Goal: Transaction & Acquisition: Subscribe to service/newsletter

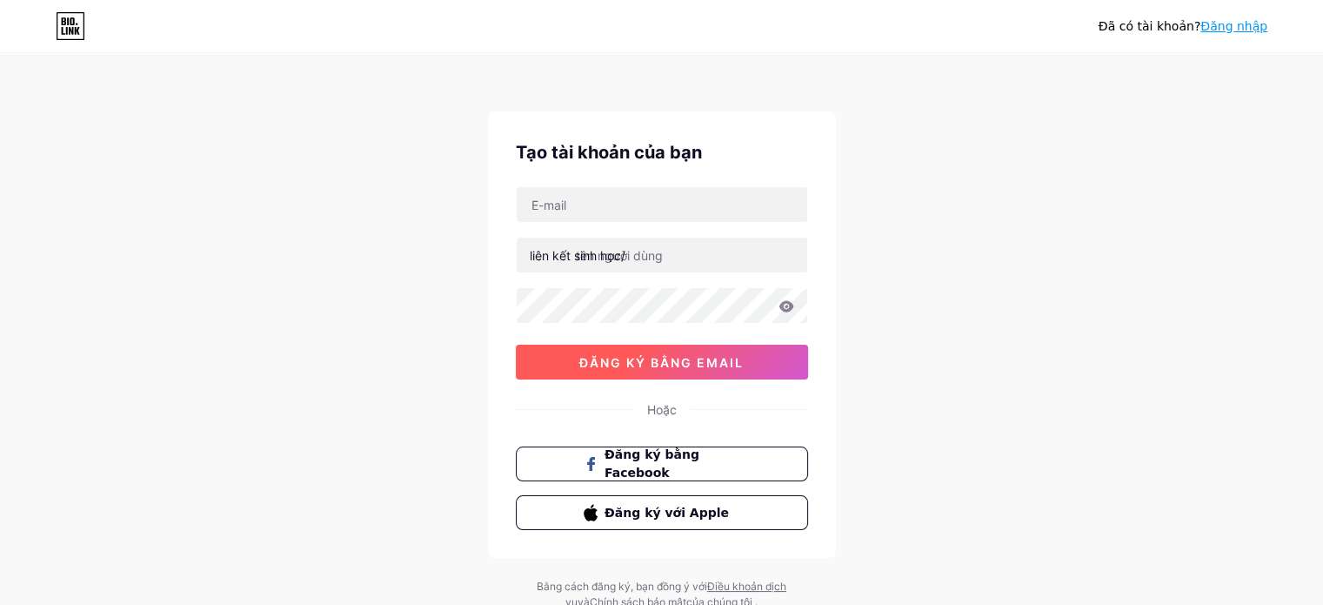
click at [774, 363] on button "đăng ký bằng email" at bounding box center [662, 362] width 292 height 35
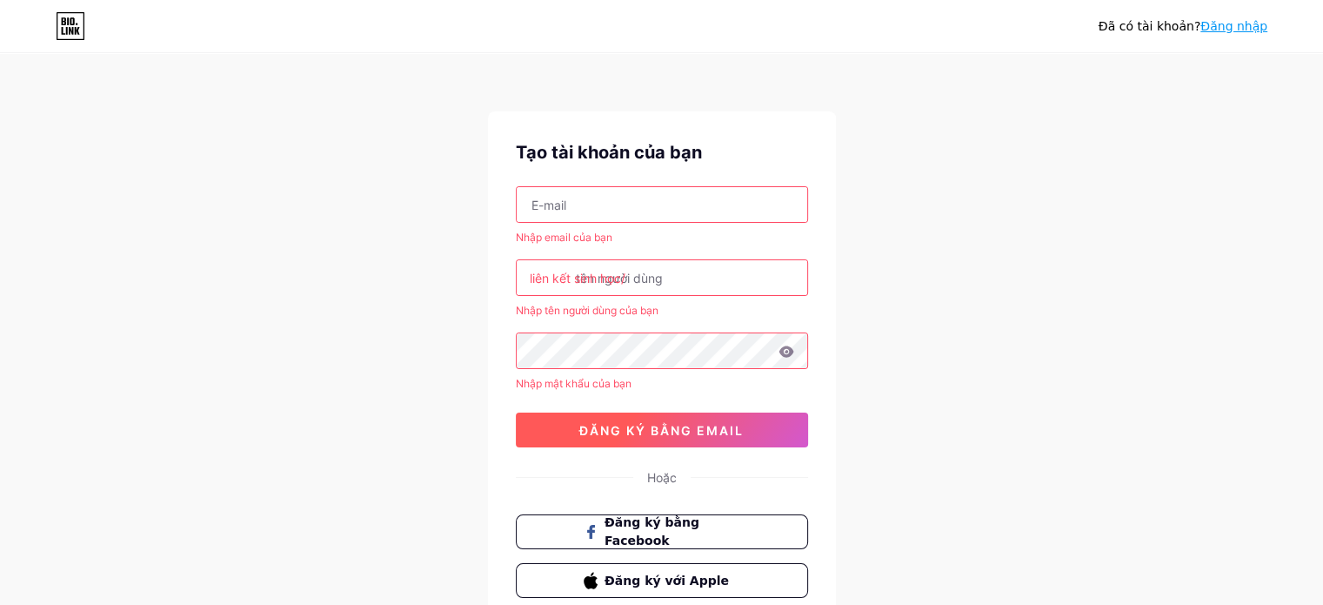
click at [755, 435] on button "đăng ký bằng email" at bounding box center [662, 429] width 292 height 35
click at [769, 430] on button "đăng ký bằng email" at bounding box center [662, 429] width 292 height 35
click at [787, 207] on input "text" at bounding box center [662, 204] width 291 height 35
click at [935, 446] on div "Đã có tài khoản? Đăng nhập Tạo tài khoản của bạn Nhập email của bạn liên kết si…" at bounding box center [661, 367] width 1323 height 734
click at [772, 437] on button "đăng ký bằng email" at bounding box center [662, 429] width 292 height 35
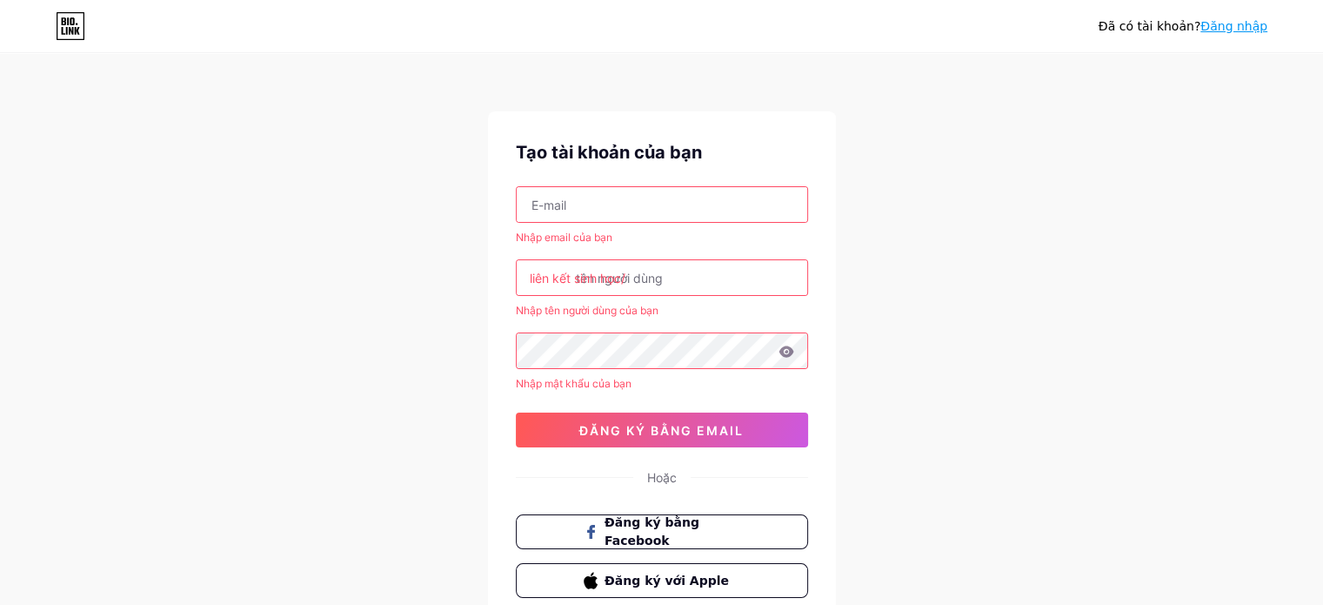
click at [647, 205] on input "text" at bounding box center [662, 204] width 291 height 35
type input "[EMAIL_ADDRESS][DOMAIN_NAME]"
click at [626, 265] on input "text" at bounding box center [662, 277] width 291 height 35
click at [737, 286] on input "text" at bounding box center [662, 277] width 291 height 35
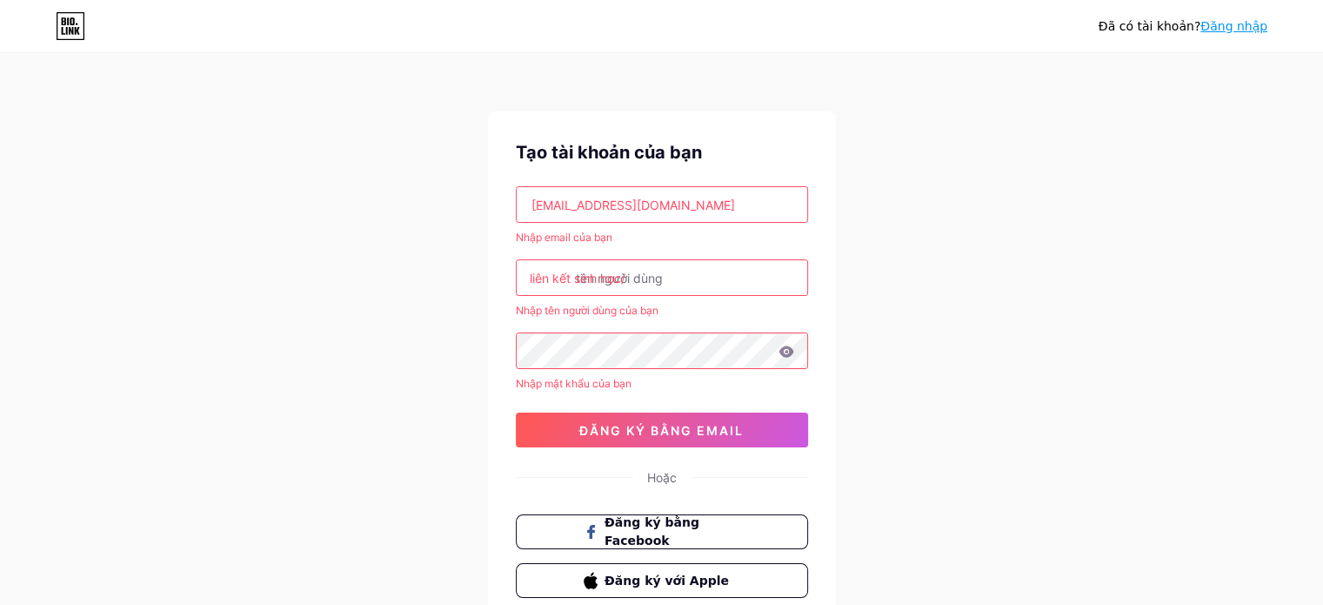
click at [737, 286] on input "text" at bounding box center [662, 277] width 291 height 35
click at [626, 285] on div "liên kết sinh học/" at bounding box center [578, 278] width 96 height 18
click at [583, 278] on font "liên kết sinh học/" at bounding box center [578, 278] width 96 height 15
click at [553, 276] on font "liên kết sinh học/" at bounding box center [578, 278] width 96 height 15
click at [707, 272] on input "text" at bounding box center [662, 277] width 291 height 35
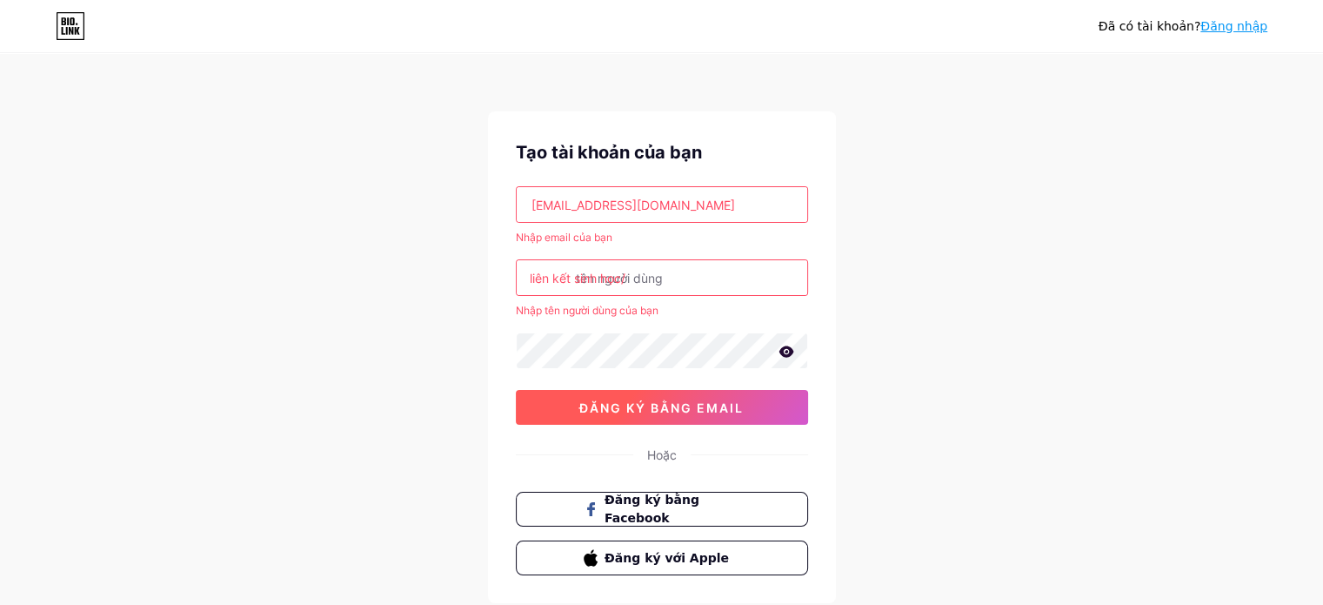
click at [703, 400] on font "đăng ký bằng email" at bounding box center [662, 407] width 164 height 15
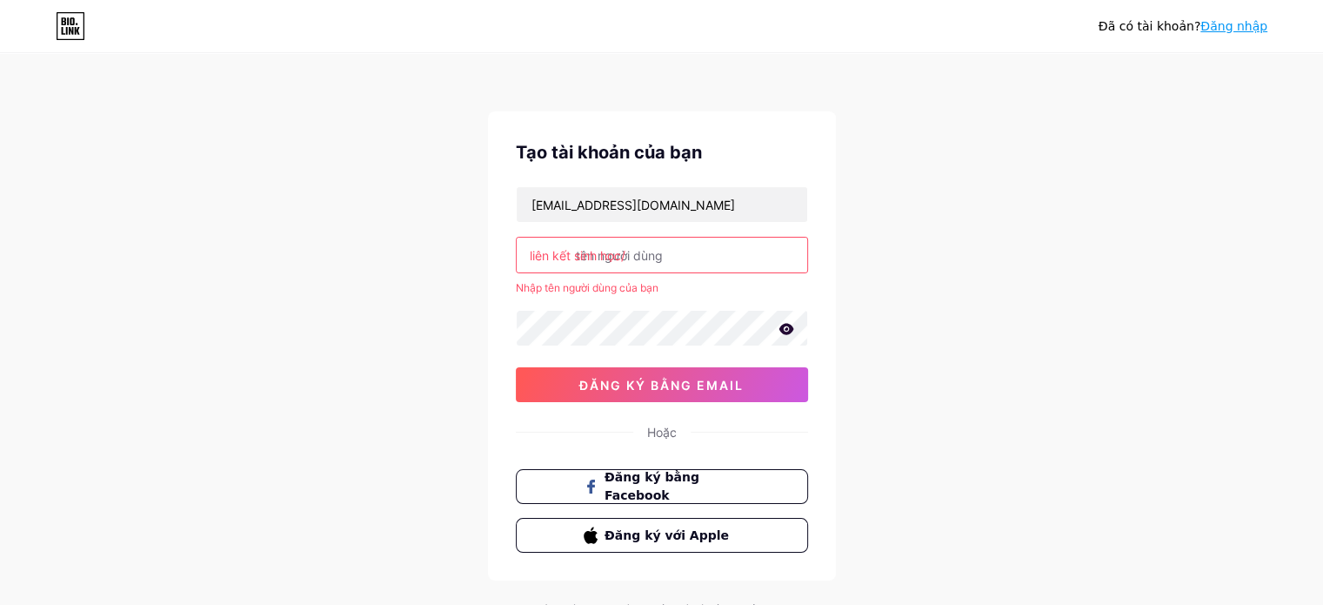
click at [698, 260] on input "text" at bounding box center [662, 255] width 291 height 35
type input "t"
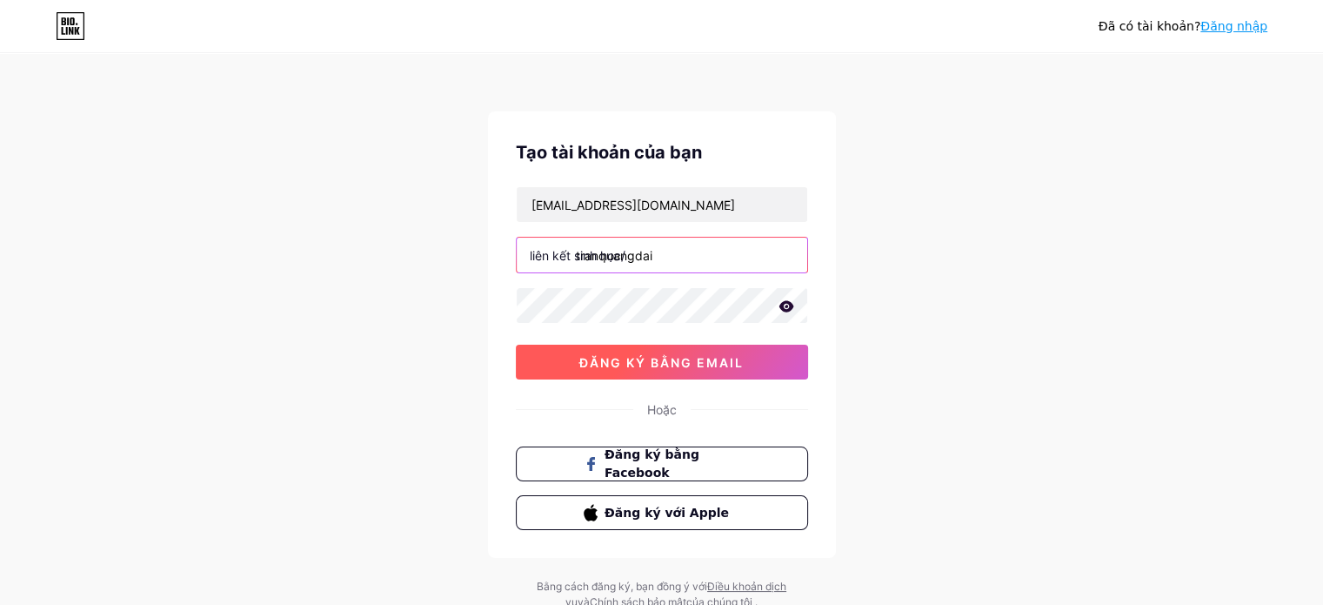
type input "tranquangdai"
click at [707, 356] on font "đăng ký bằng email" at bounding box center [662, 362] width 164 height 15
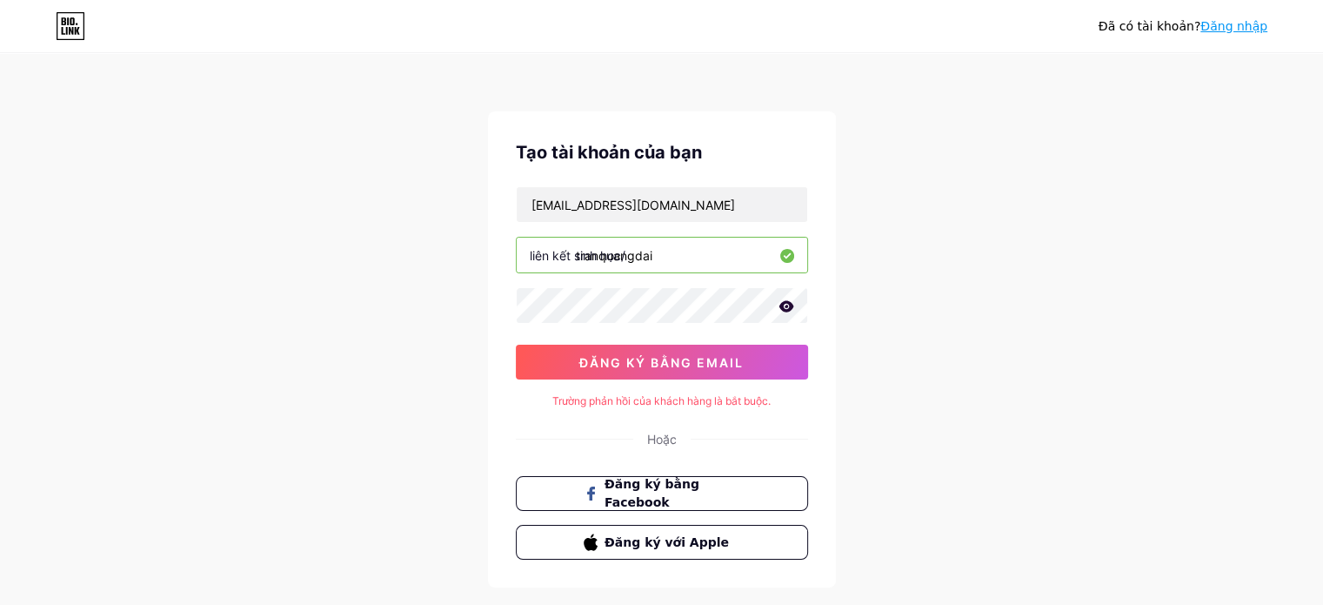
click at [783, 302] on icon at bounding box center [786, 305] width 15 height 11
click at [644, 262] on input "tranquangdai" at bounding box center [662, 255] width 291 height 35
click at [686, 253] on input "tranquangdai" at bounding box center [662, 255] width 291 height 35
click at [553, 250] on font "liên kết sinh học/" at bounding box center [578, 255] width 96 height 15
click at [702, 218] on input "[EMAIL_ADDRESS][DOMAIN_NAME]" at bounding box center [662, 204] width 291 height 35
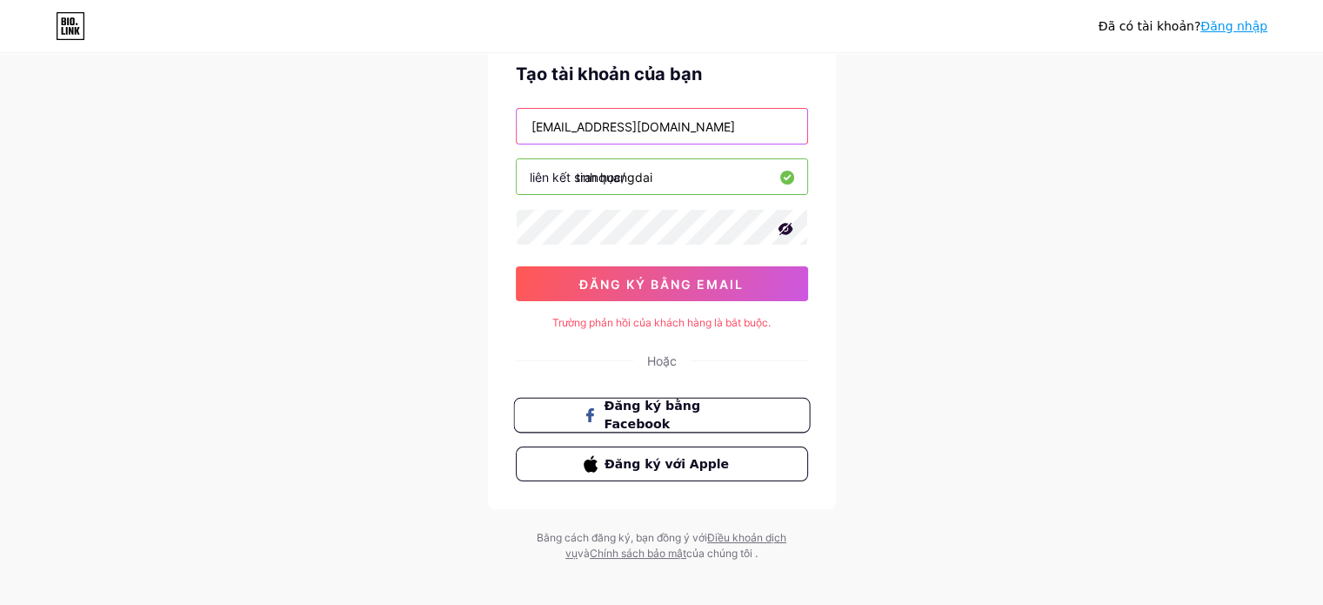
scroll to position [89, 0]
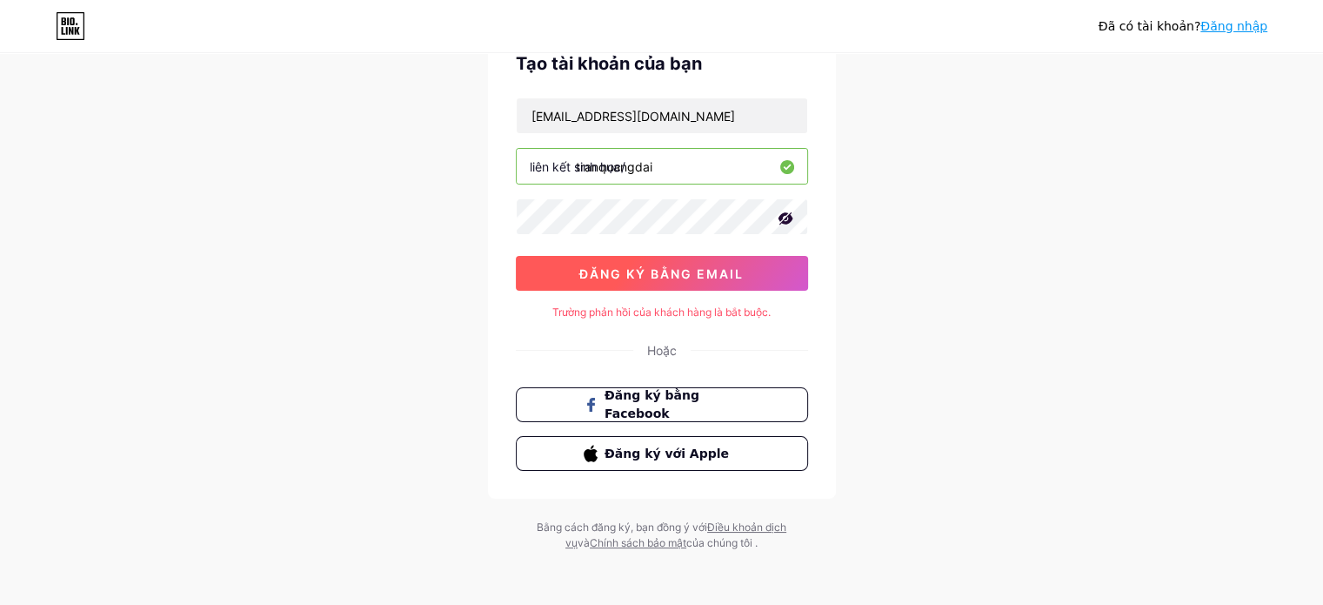
click at [700, 275] on font "đăng ký bằng email" at bounding box center [662, 273] width 164 height 15
click at [718, 315] on font "Trường phản hồi của khách hàng là bắt buộc." at bounding box center [662, 311] width 218 height 13
click at [64, 23] on icon at bounding box center [64, 21] width 4 height 8
